Goal: Obtain resource: Download file/media

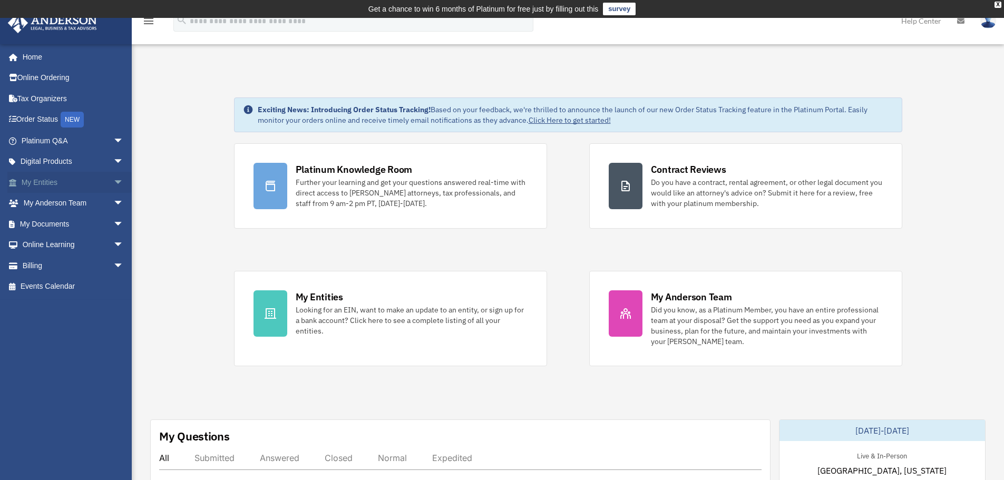
click at [65, 184] on link "My Entities arrow_drop_down" at bounding box center [73, 182] width 132 height 21
click at [113, 185] on span "arrow_drop_down" at bounding box center [123, 183] width 21 height 22
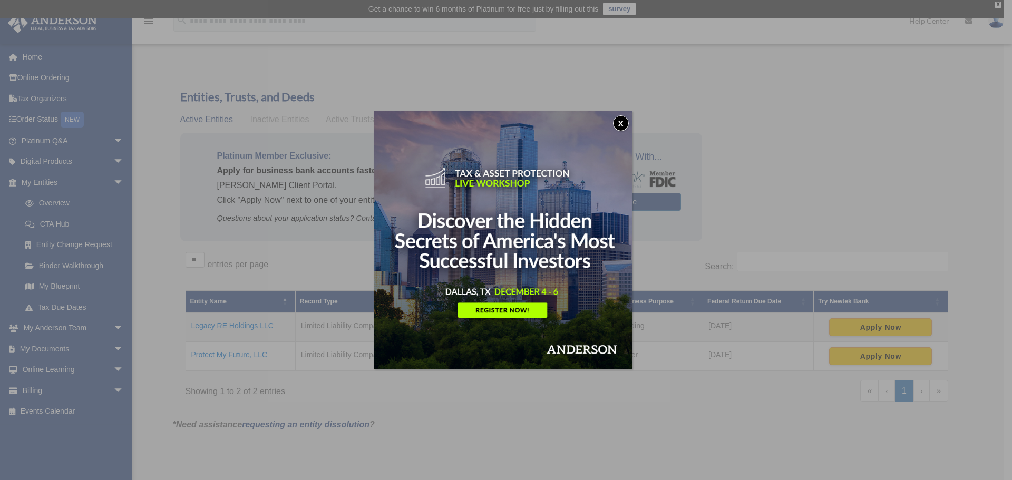
click at [625, 119] on button "x" at bounding box center [621, 123] width 16 height 16
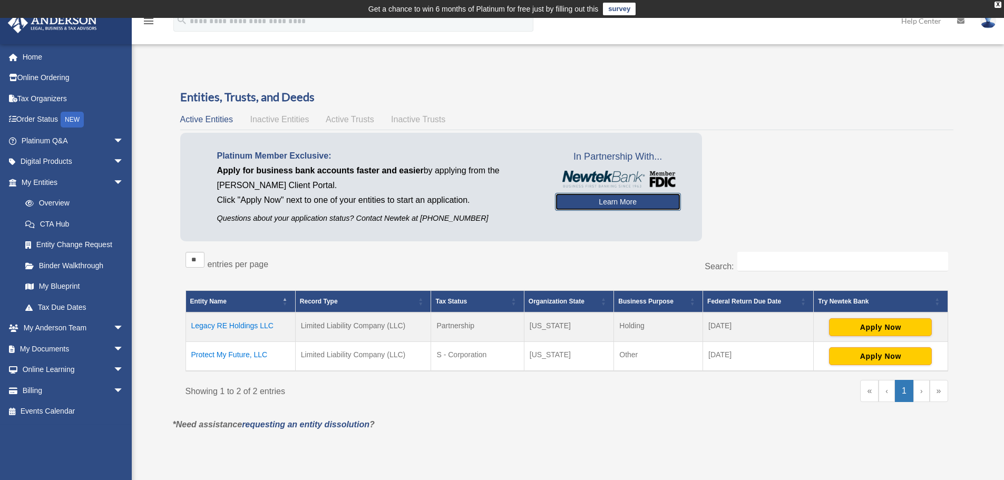
click at [616, 201] on link "Learn More" at bounding box center [618, 202] width 126 height 18
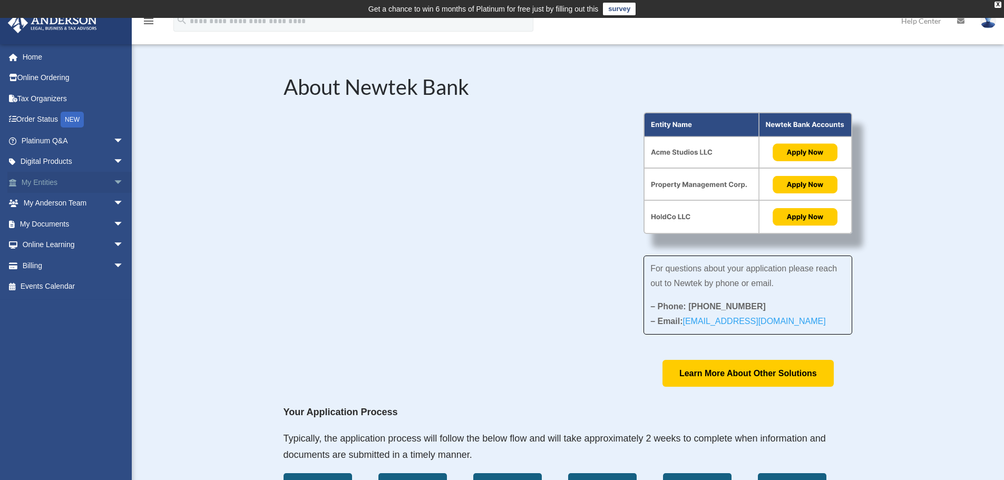
click at [41, 180] on link "My Entities arrow_drop_down" at bounding box center [73, 182] width 132 height 21
click at [113, 180] on span "arrow_drop_down" at bounding box center [123, 183] width 21 height 22
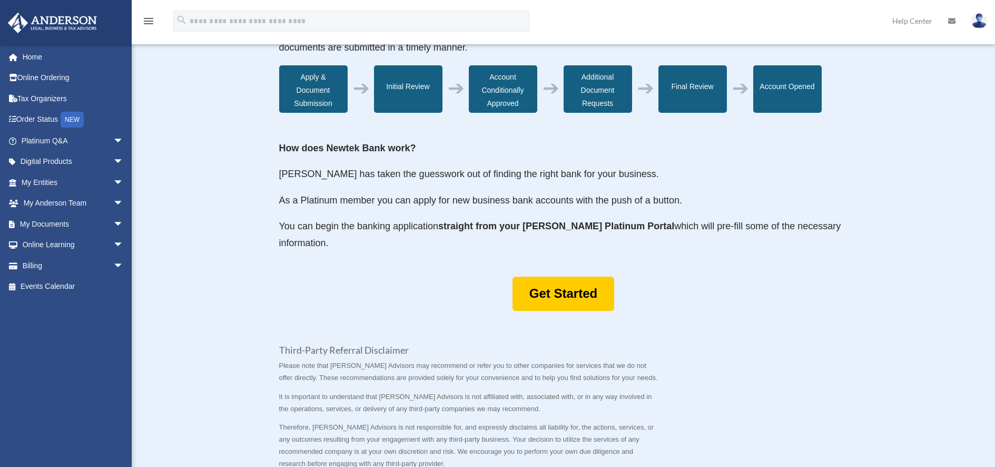
scroll to position [474, 0]
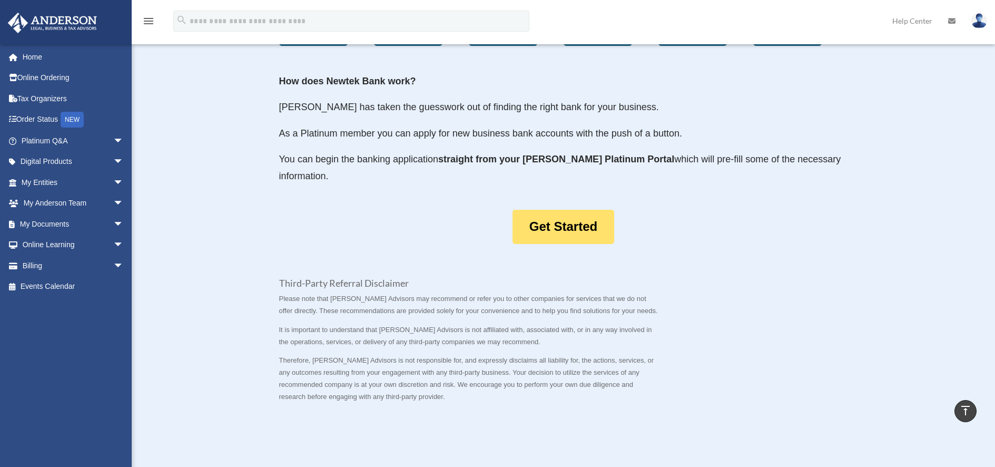
click at [535, 226] on link "Get Started" at bounding box center [564, 227] width 102 height 34
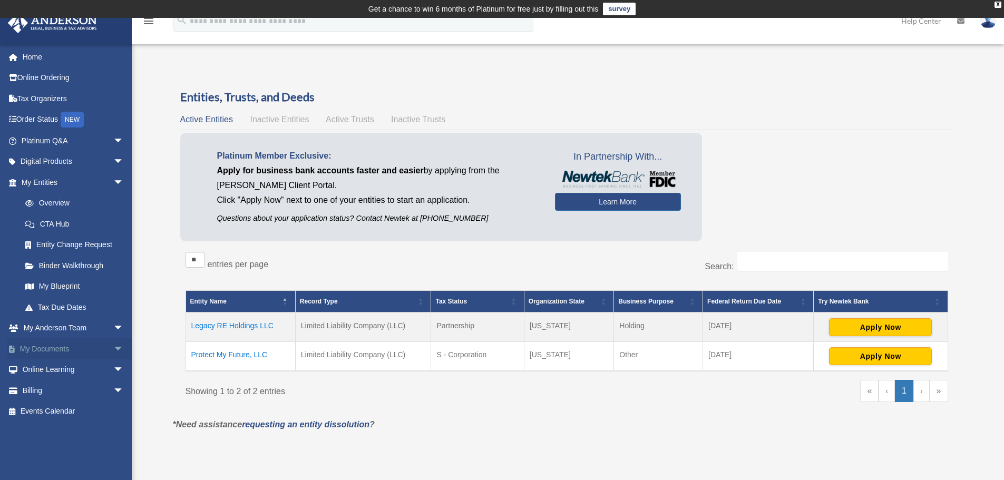
click at [79, 347] on link "My Documents arrow_drop_down" at bounding box center [73, 348] width 132 height 21
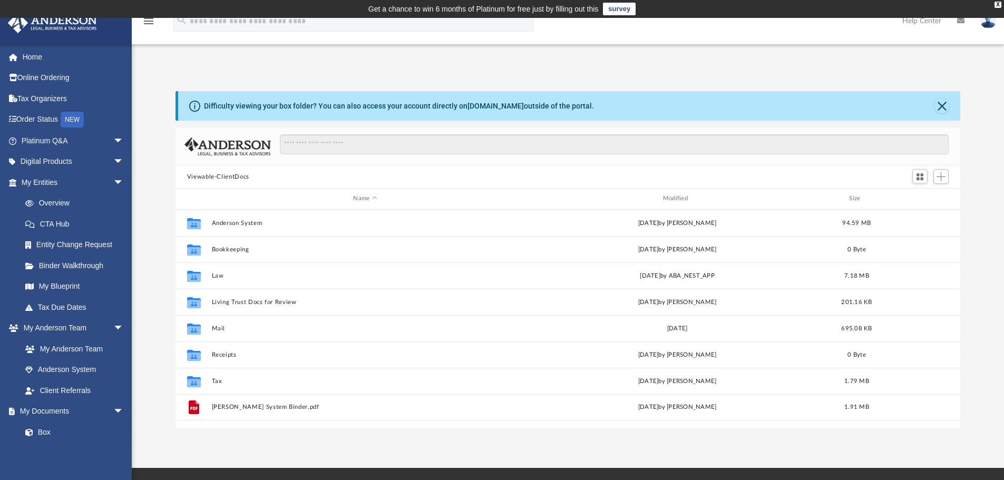
scroll to position [232, 777]
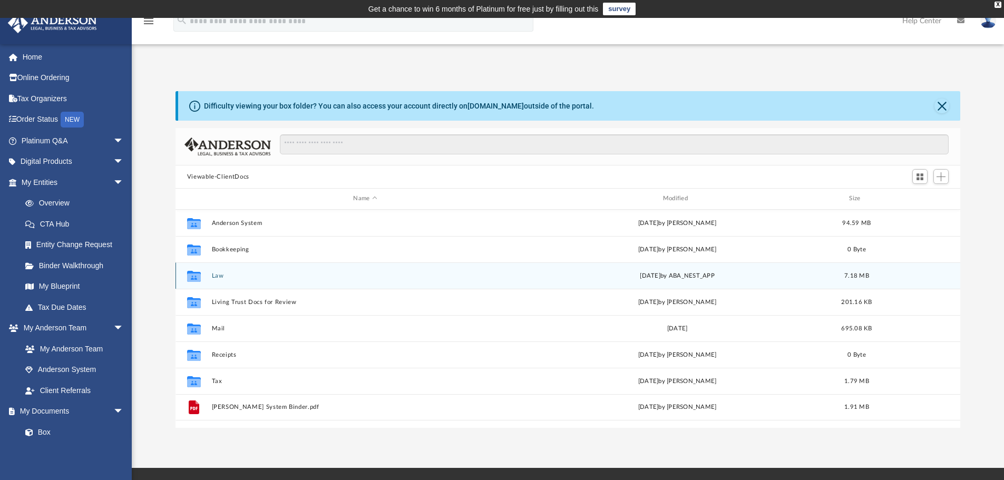
click at [222, 277] on button "Law" at bounding box center [364, 275] width 307 height 7
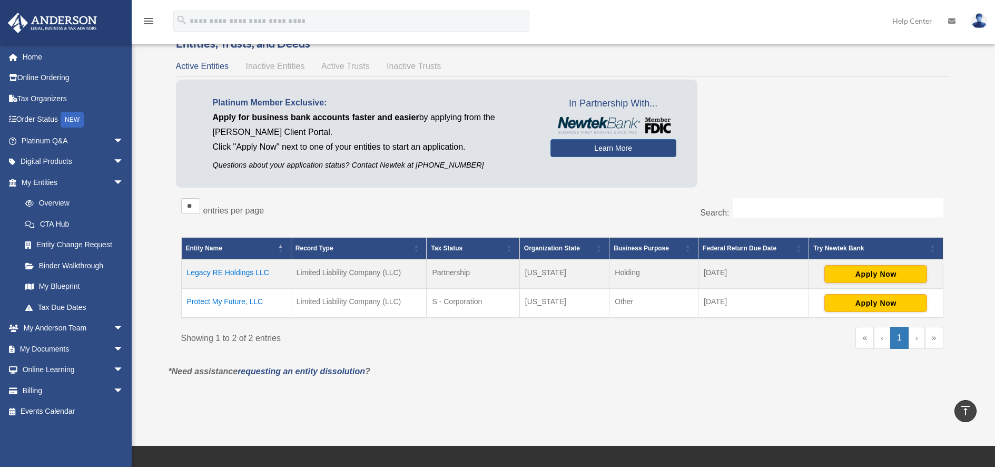
scroll to position [53, 0]
click at [851, 306] on button "Apply Now" at bounding box center [876, 304] width 103 height 18
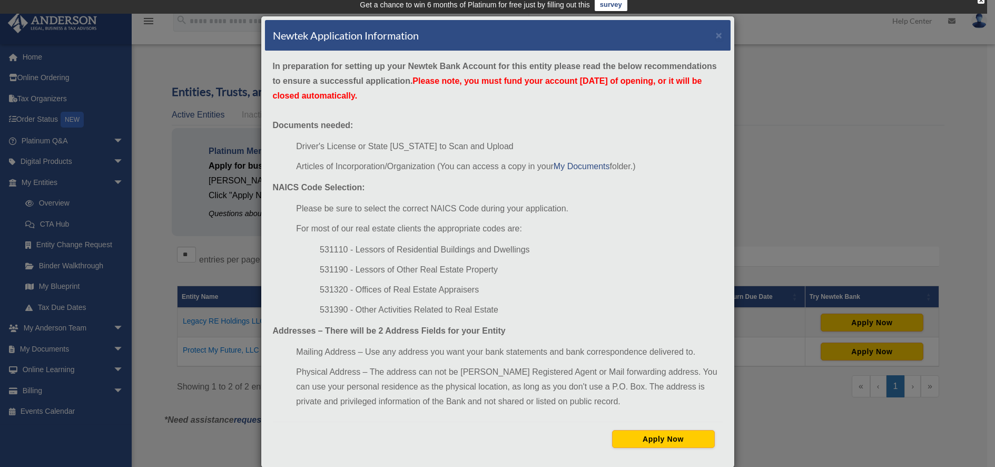
scroll to position [0, 0]
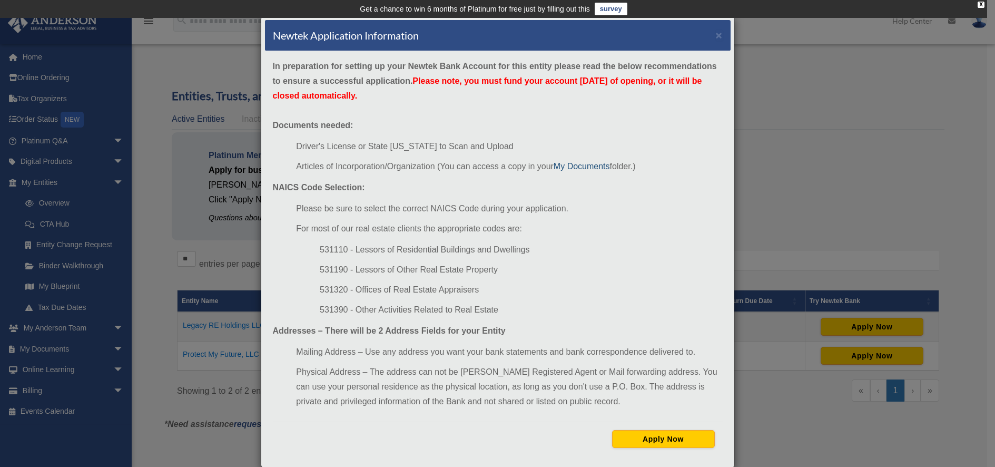
click at [584, 170] on link "My Documents" at bounding box center [582, 166] width 56 height 9
click at [718, 38] on button "×" at bounding box center [719, 35] width 7 height 11
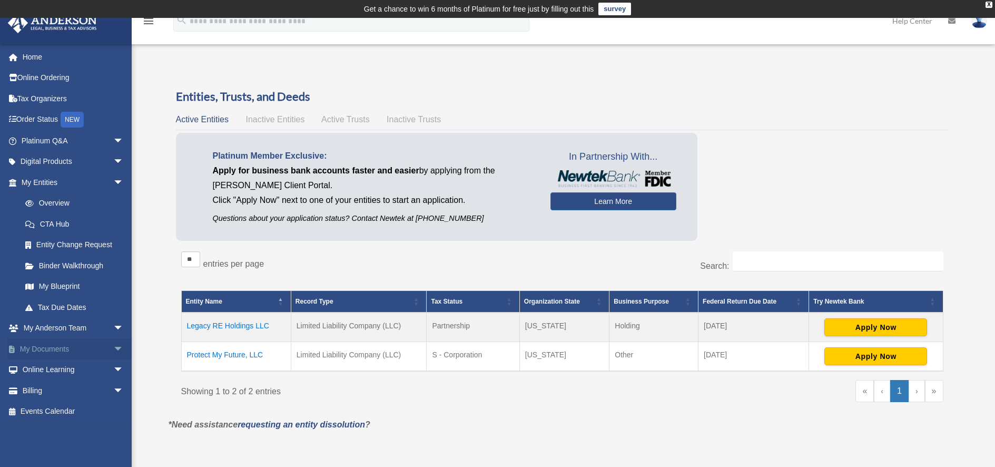
click at [55, 354] on link "My Documents arrow_drop_down" at bounding box center [73, 348] width 132 height 21
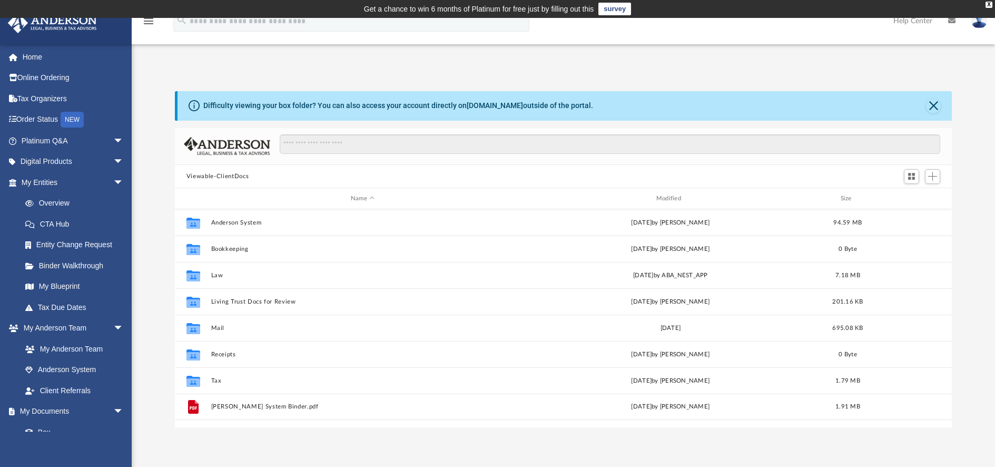
scroll to position [232, 769]
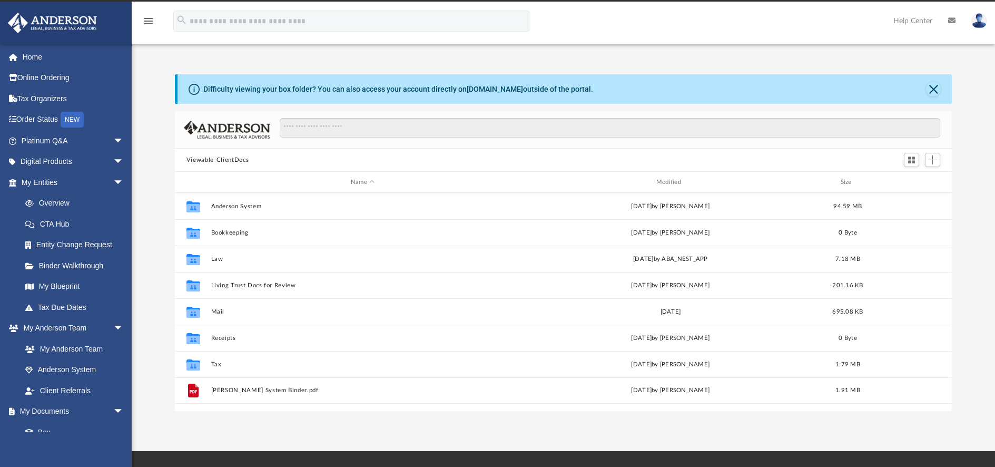
scroll to position [232, 769]
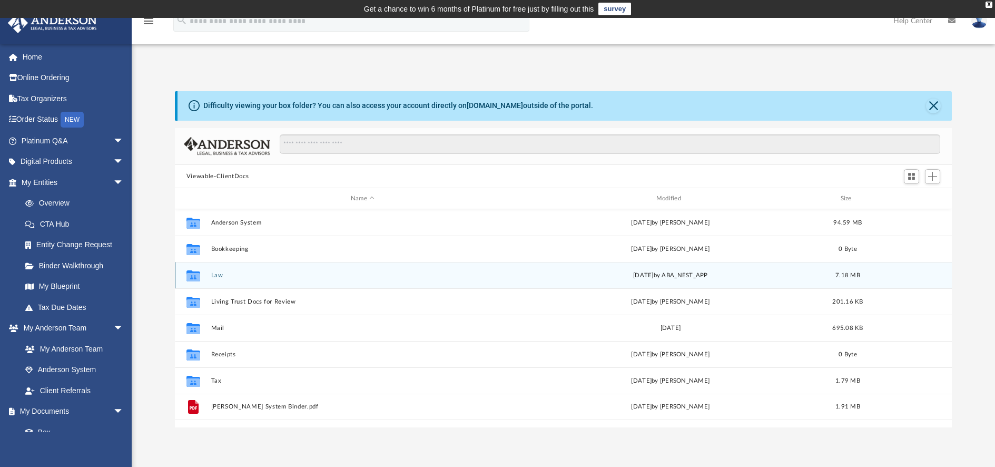
click at [219, 278] on button "Law" at bounding box center [363, 275] width 304 height 7
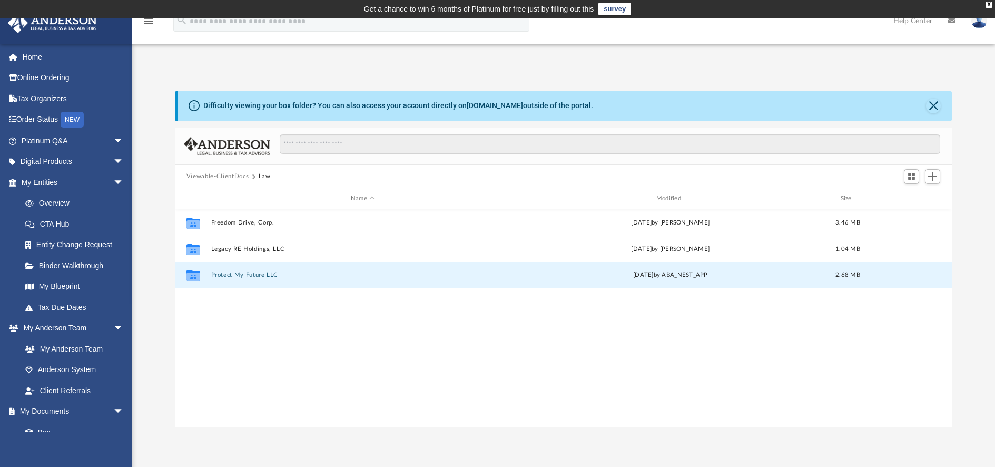
click at [219, 278] on button "Protect My Future LLC" at bounding box center [363, 274] width 304 height 7
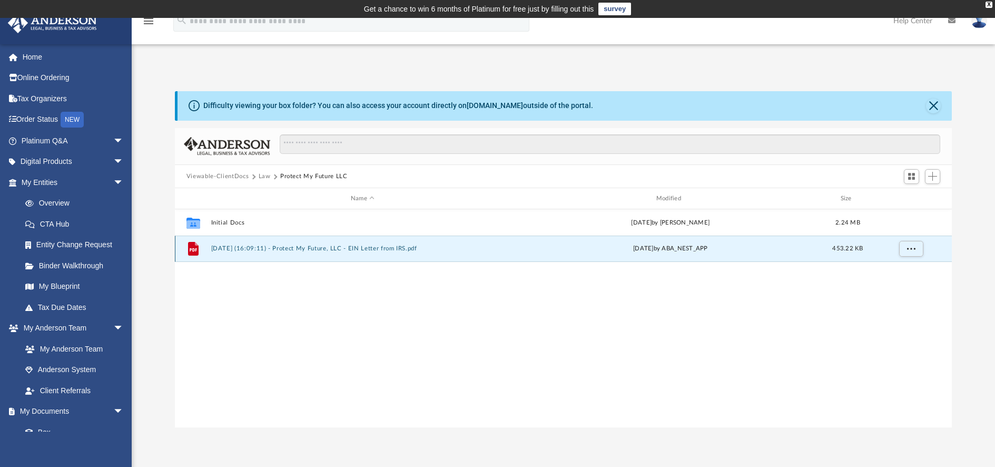
click at [335, 252] on button "2025.09.25 (16:09:11) - Protect My Future, LLC - EIN Letter from IRS.pdf" at bounding box center [363, 248] width 304 height 7
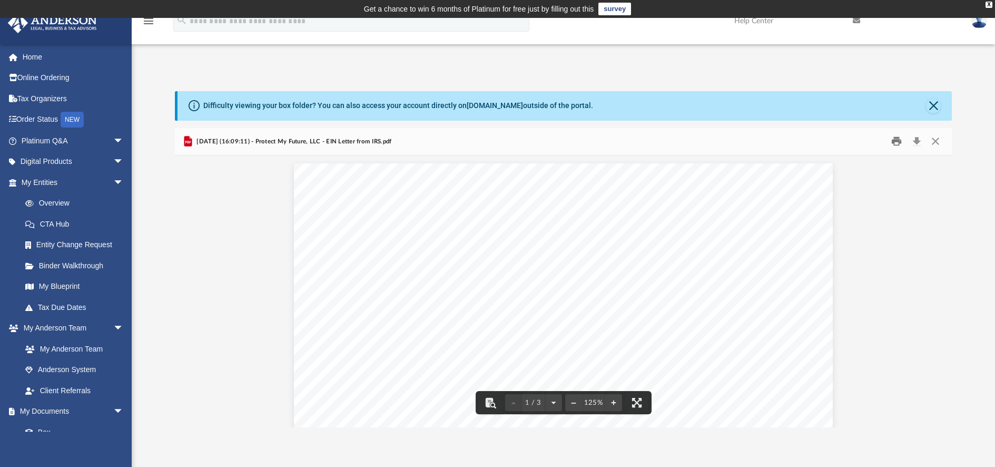
click at [896, 144] on button "Print" at bounding box center [897, 141] width 21 height 16
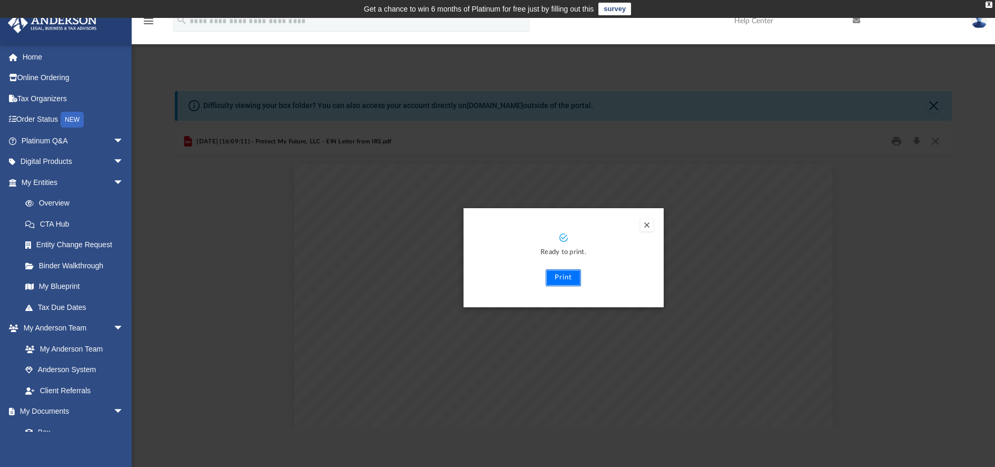
click at [561, 278] on button "Print" at bounding box center [563, 277] width 35 height 17
